Goal: Navigation & Orientation: Find specific page/section

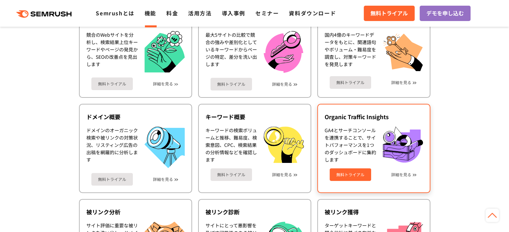
scroll to position [223, 0]
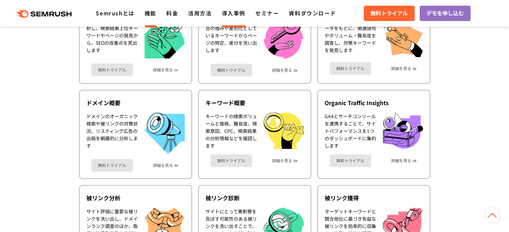
click at [229, 14] on link "導入事例" at bounding box center [233, 13] width 23 height 8
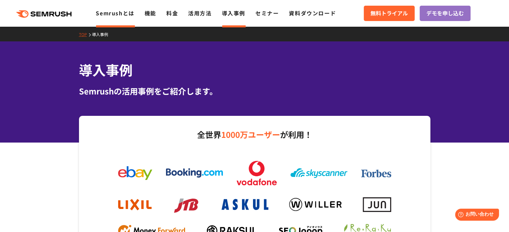
click at [123, 15] on link "Semrushとは" at bounding box center [115, 13] width 38 height 8
